Goal: Information Seeking & Learning: Learn about a topic

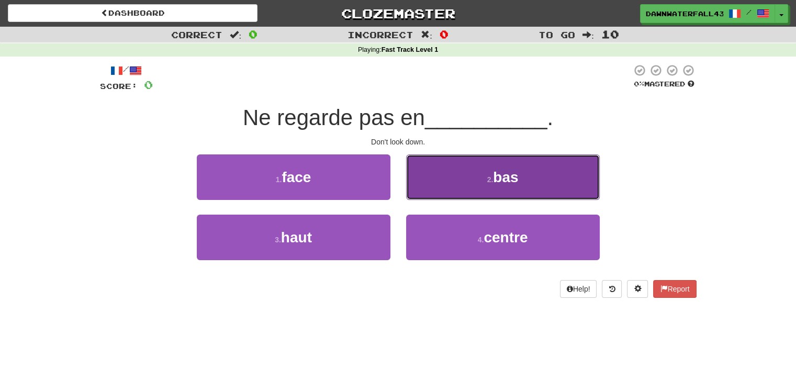
click at [433, 180] on button "2 . bas" at bounding box center [503, 177] width 194 height 46
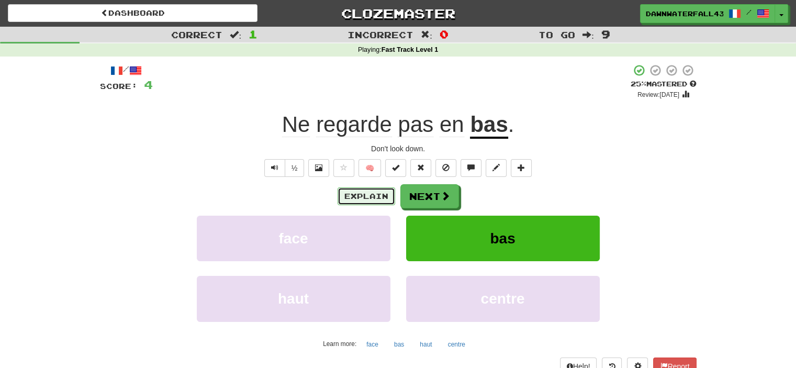
click at [356, 190] on button "Explain" at bounding box center [366, 196] width 58 height 18
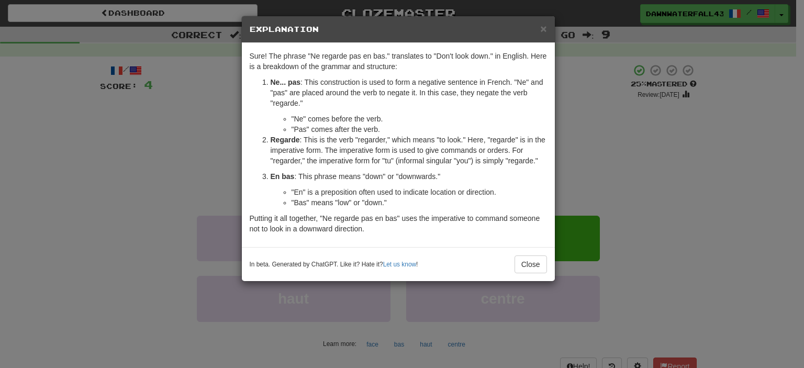
click at [546, 26] on div "× Explanation" at bounding box center [398, 29] width 313 height 27
click at [543, 28] on span "×" at bounding box center [543, 28] width 6 height 12
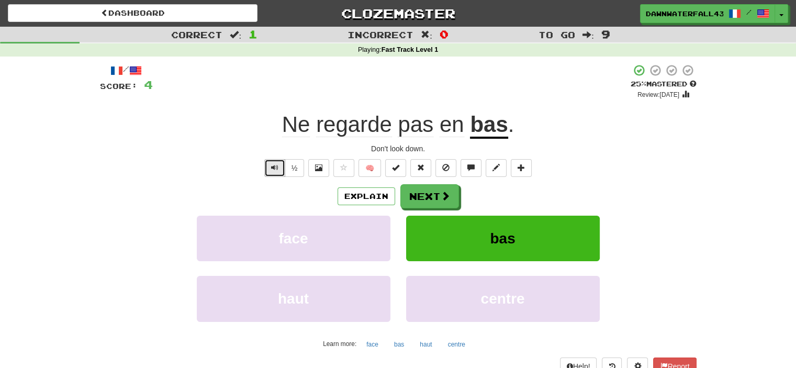
click at [266, 171] on button "Text-to-speech controls" at bounding box center [274, 168] width 21 height 18
click at [435, 201] on button "Next" at bounding box center [430, 197] width 59 height 24
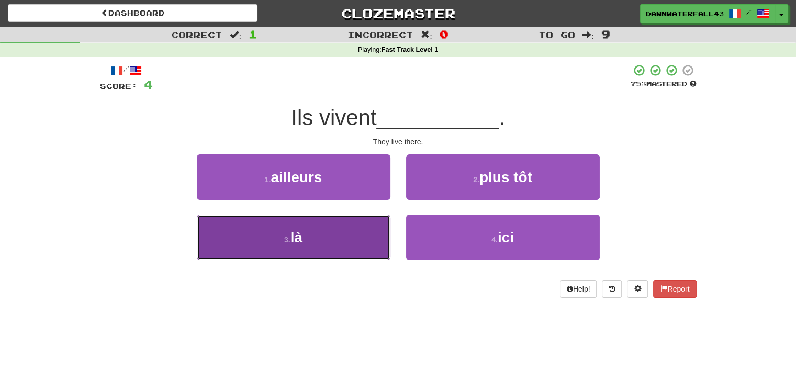
click at [375, 235] on button "3 . là" at bounding box center [294, 238] width 194 height 46
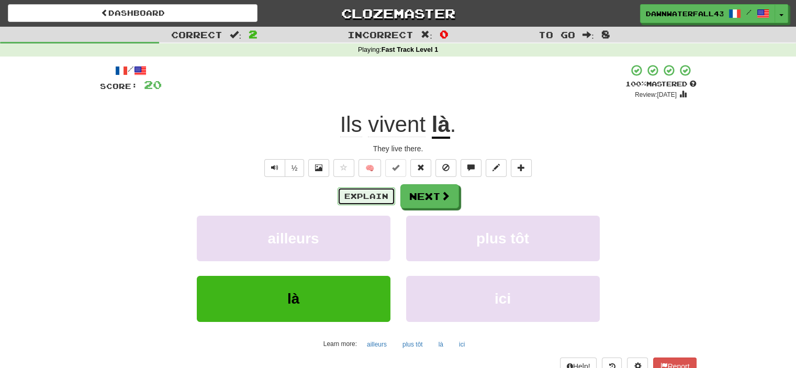
click at [347, 194] on button "Explain" at bounding box center [366, 196] width 58 height 18
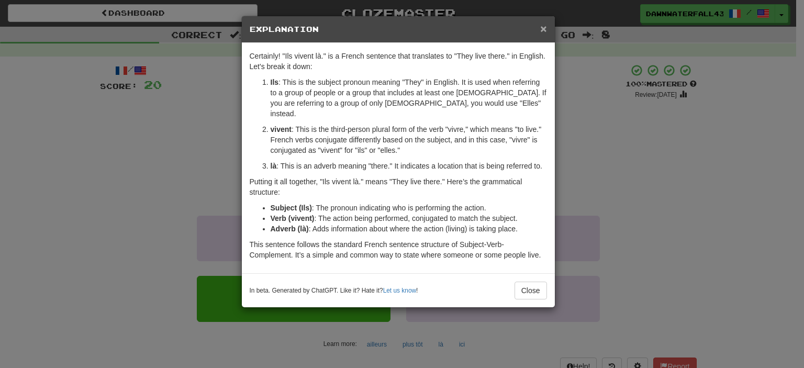
click at [542, 28] on span "×" at bounding box center [543, 28] width 6 height 12
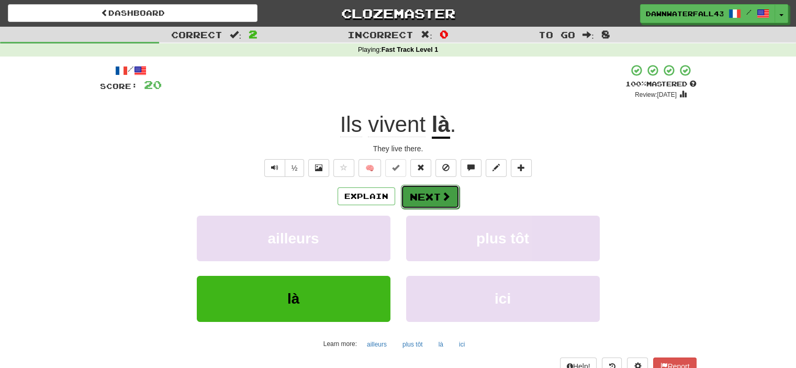
click at [437, 196] on button "Next" at bounding box center [430, 197] width 59 height 24
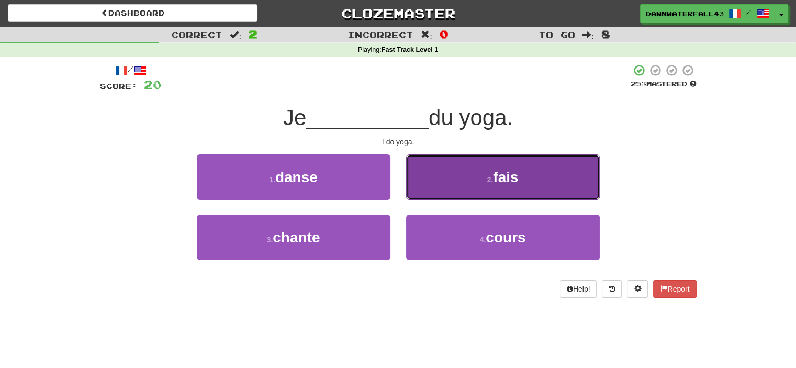
click at [424, 199] on button "2 . fais" at bounding box center [503, 177] width 194 height 46
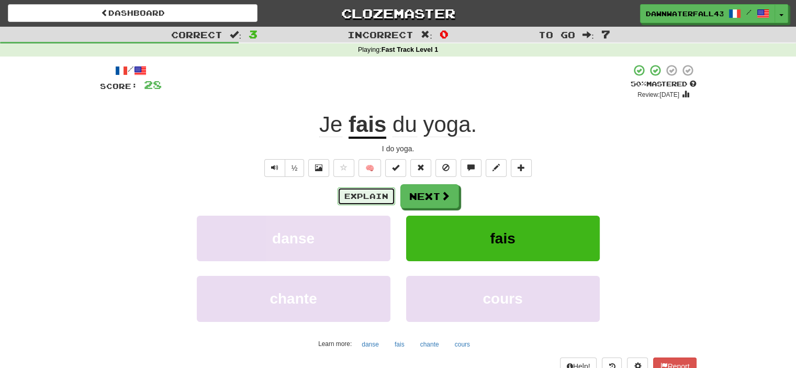
click at [345, 190] on button "Explain" at bounding box center [366, 196] width 58 height 18
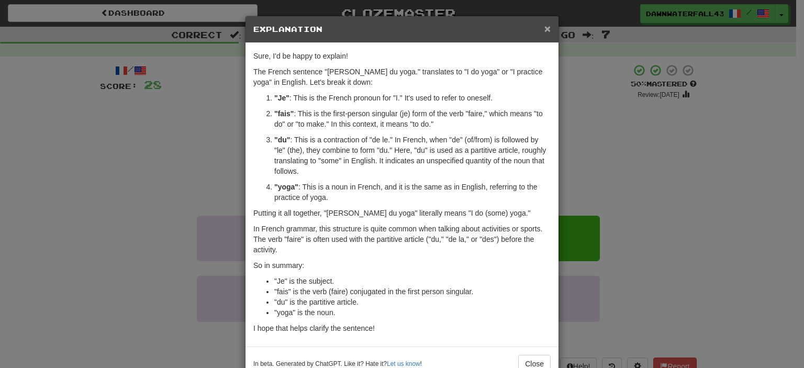
click at [544, 26] on span "×" at bounding box center [547, 28] width 6 height 12
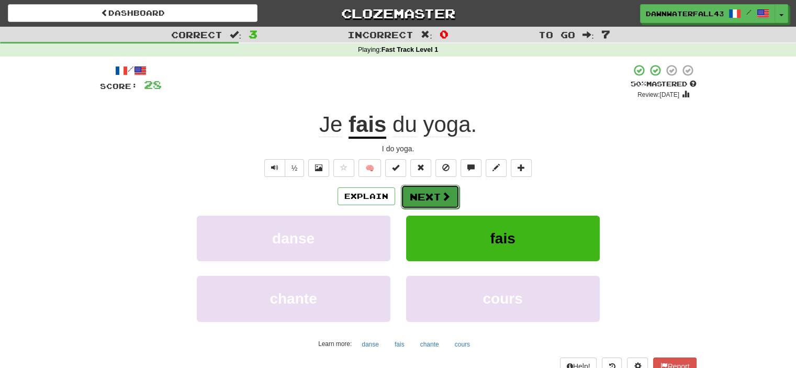
click at [435, 192] on button "Next" at bounding box center [430, 197] width 59 height 24
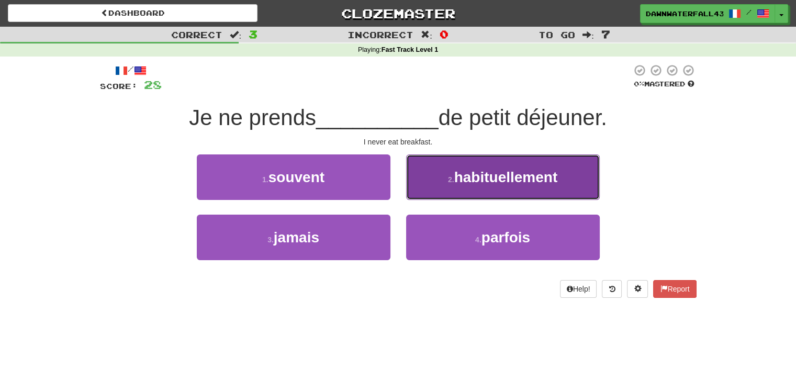
click at [439, 176] on button "2 . habituellement" at bounding box center [503, 177] width 194 height 46
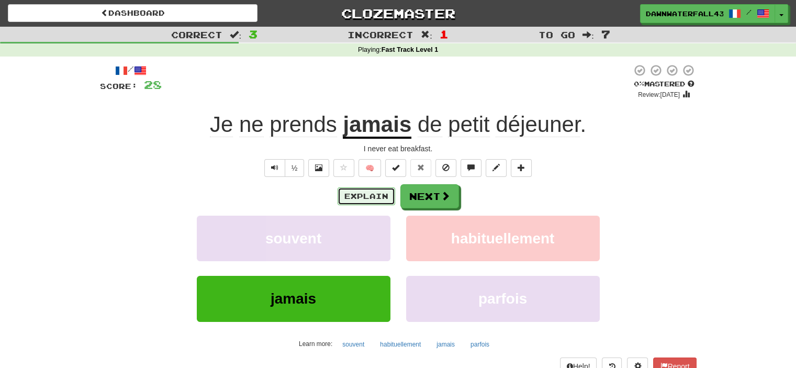
click at [353, 193] on button "Explain" at bounding box center [366, 196] width 58 height 18
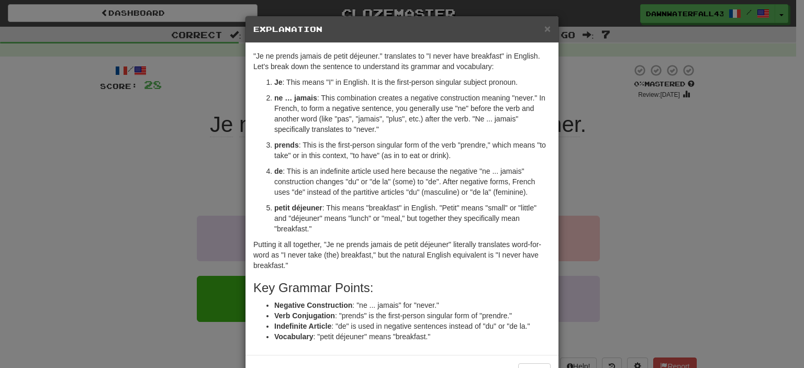
click at [255, 196] on ol "Je : This means "I" in English. It is the first-person singular subject pronoun…" at bounding box center [401, 155] width 297 height 157
click at [546, 30] on div "× Explanation" at bounding box center [401, 29] width 313 height 27
click at [544, 29] on span "×" at bounding box center [547, 28] width 6 height 12
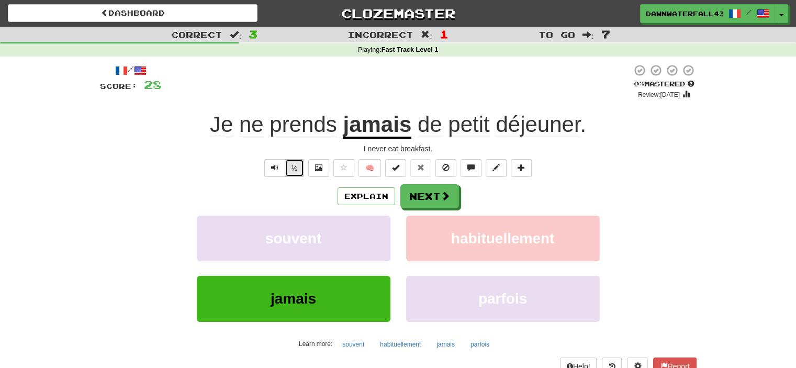
click at [291, 171] on button "½" at bounding box center [295, 168] width 20 height 18
click at [299, 163] on button "½" at bounding box center [295, 168] width 20 height 18
click at [294, 165] on button "½" at bounding box center [295, 168] width 20 height 18
click at [439, 194] on button "Next" at bounding box center [430, 197] width 59 height 24
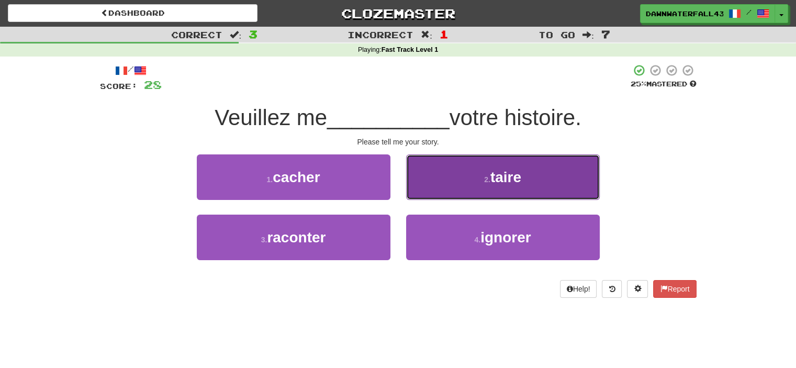
click at [429, 194] on button "2 . taire" at bounding box center [503, 177] width 194 height 46
